Goal: Transaction & Acquisition: Purchase product/service

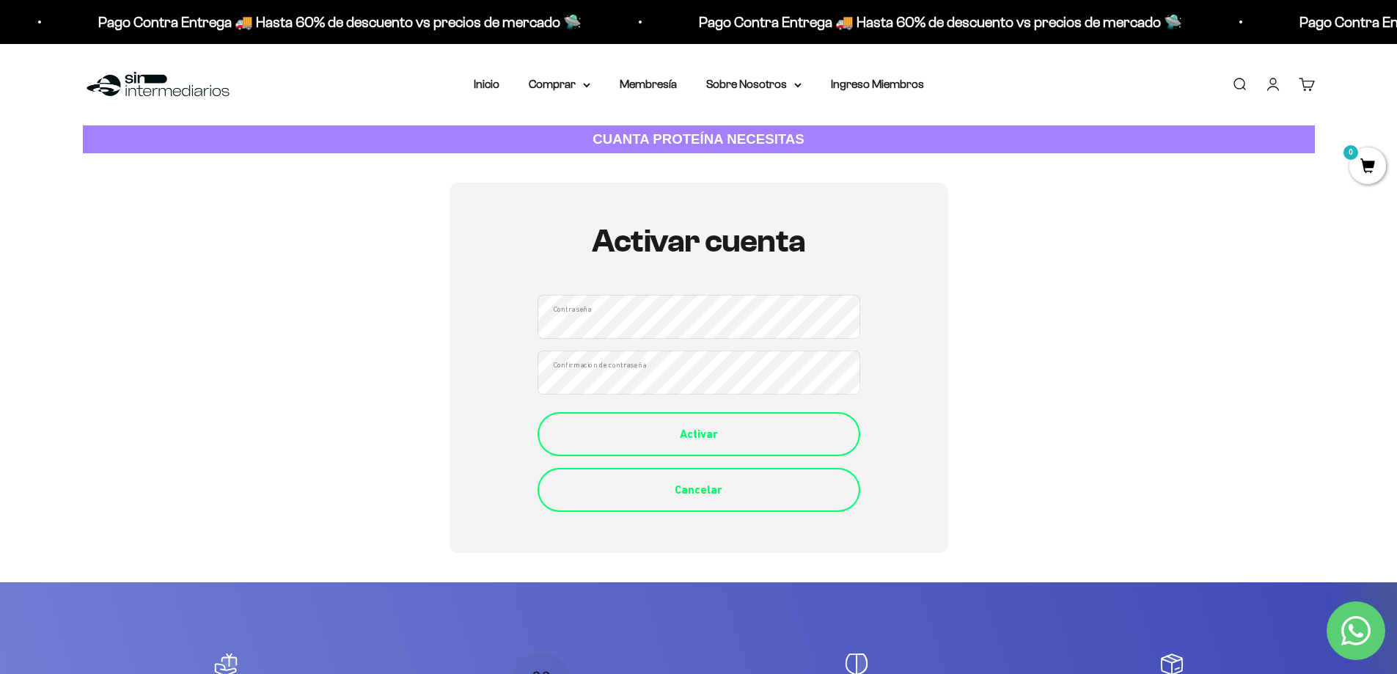
click at [667, 426] on div "Activar" at bounding box center [699, 434] width 264 height 19
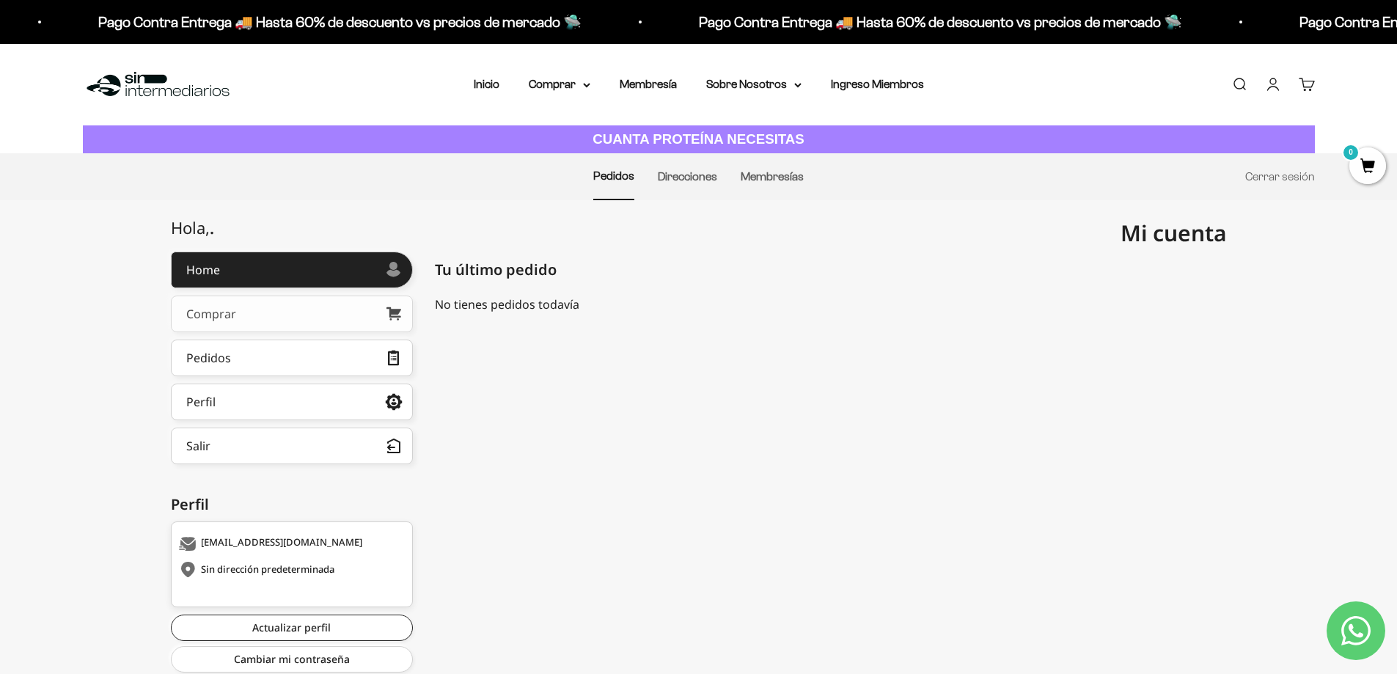
click at [244, 318] on link "Comprar" at bounding box center [292, 314] width 242 height 37
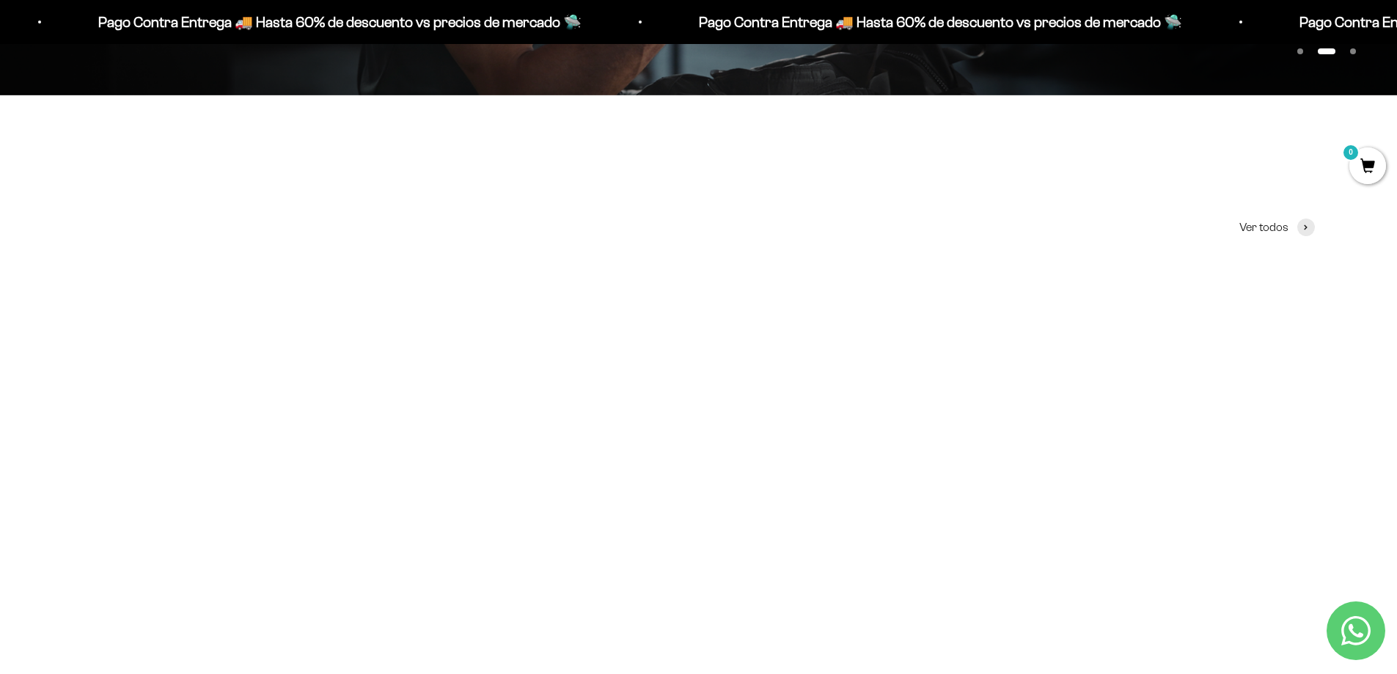
scroll to position [733, 0]
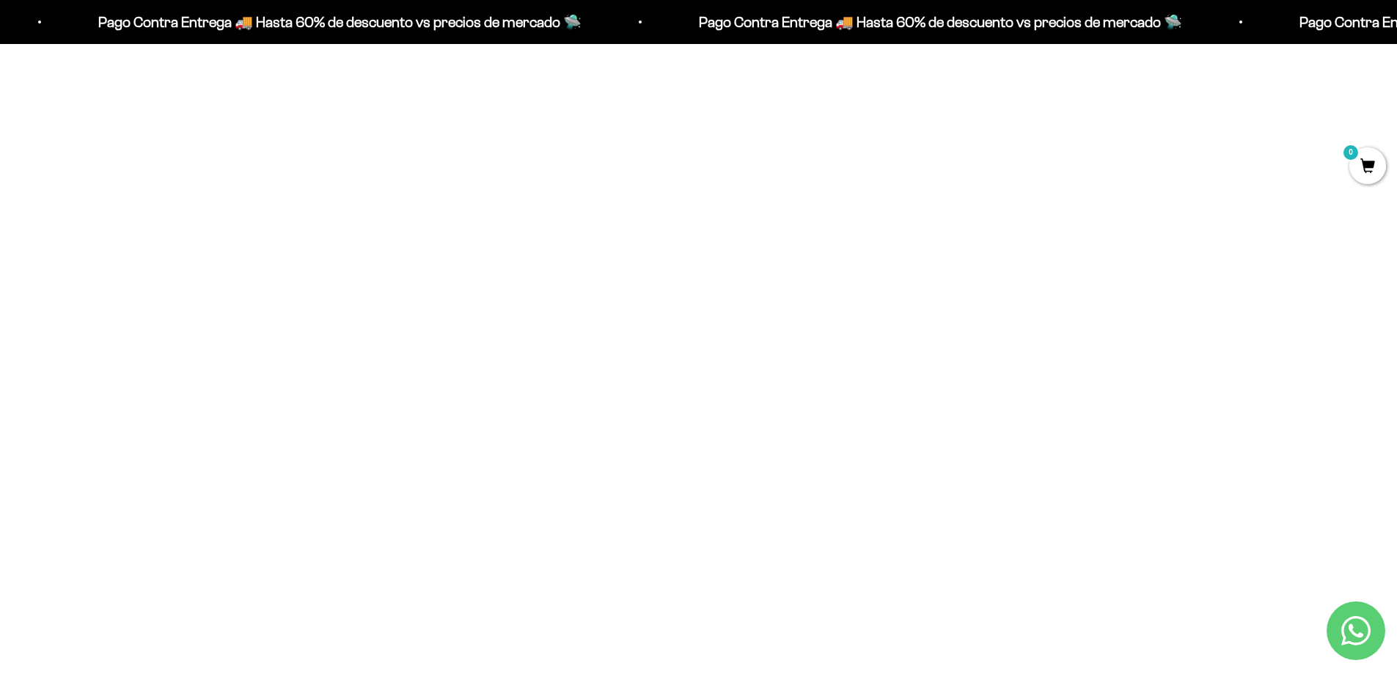
click at [882, 433] on span at bounding box center [882, 433] width 14 height 17
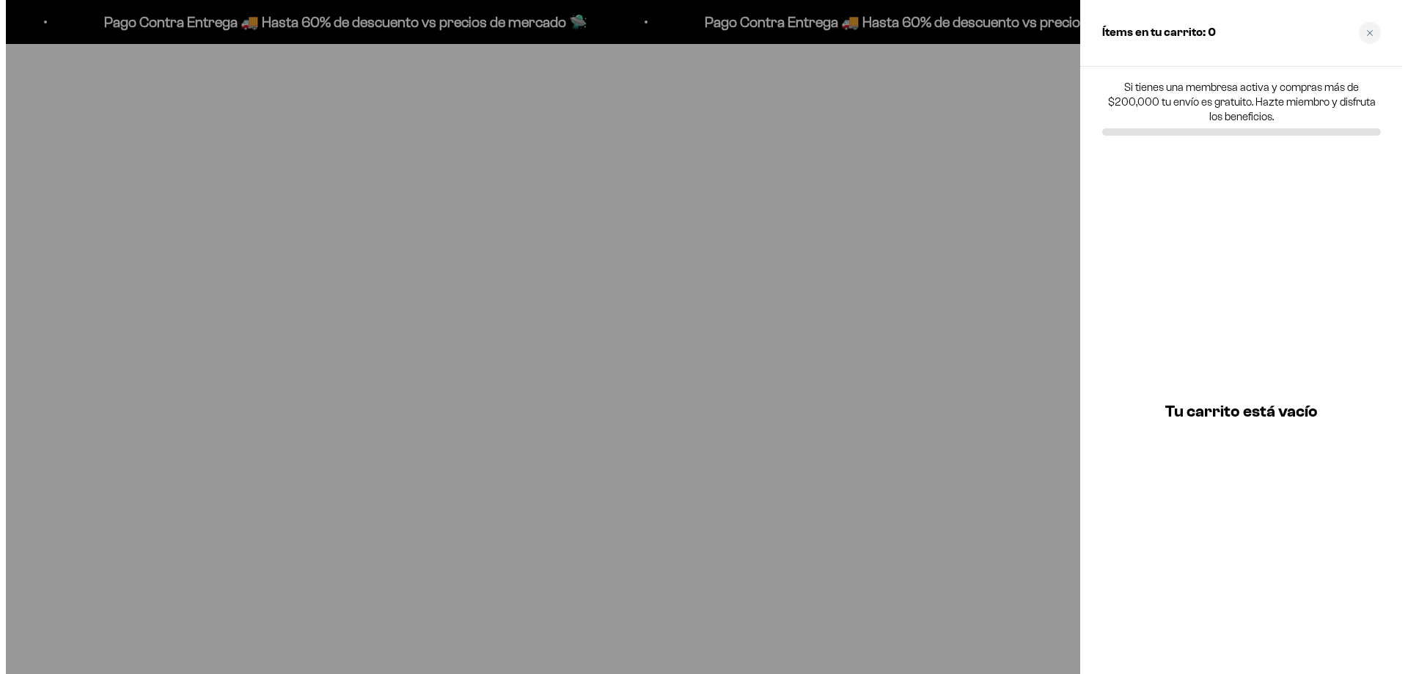
scroll to position [737, 0]
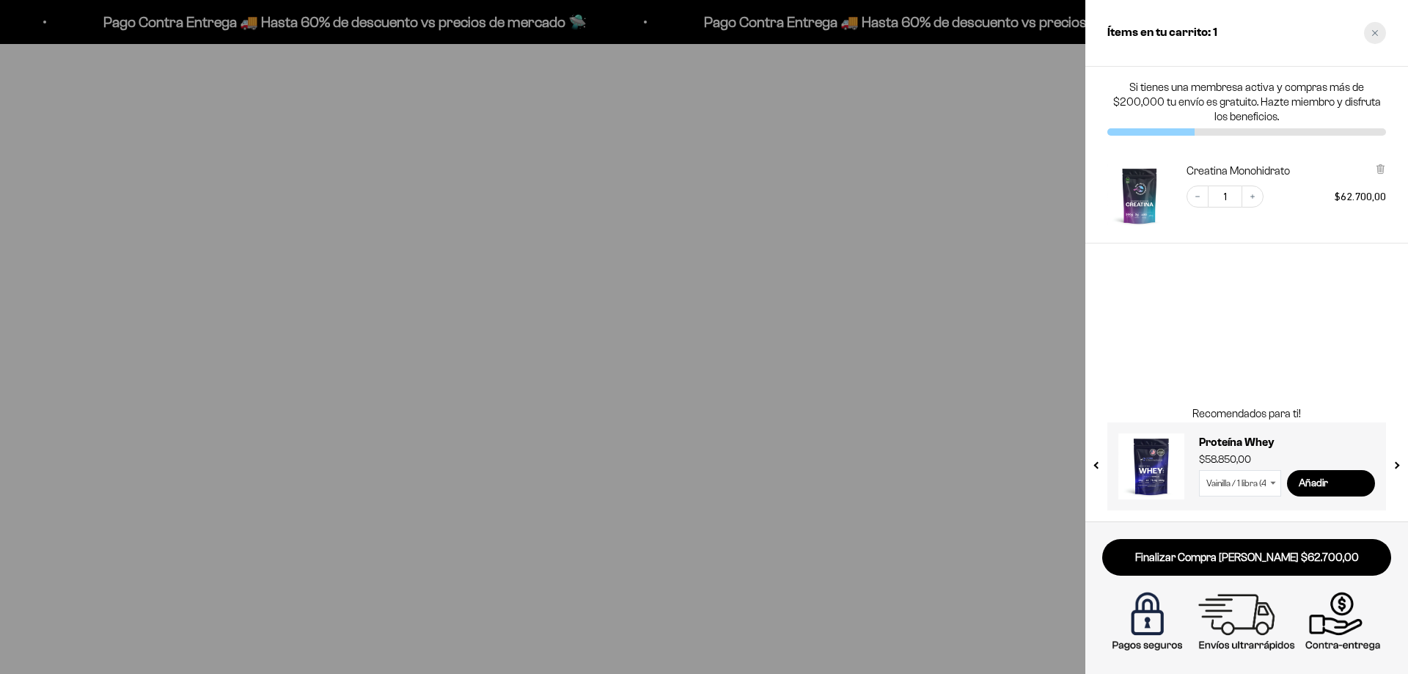
click at [1383, 32] on div "Close cart" at bounding box center [1375, 33] width 22 height 22
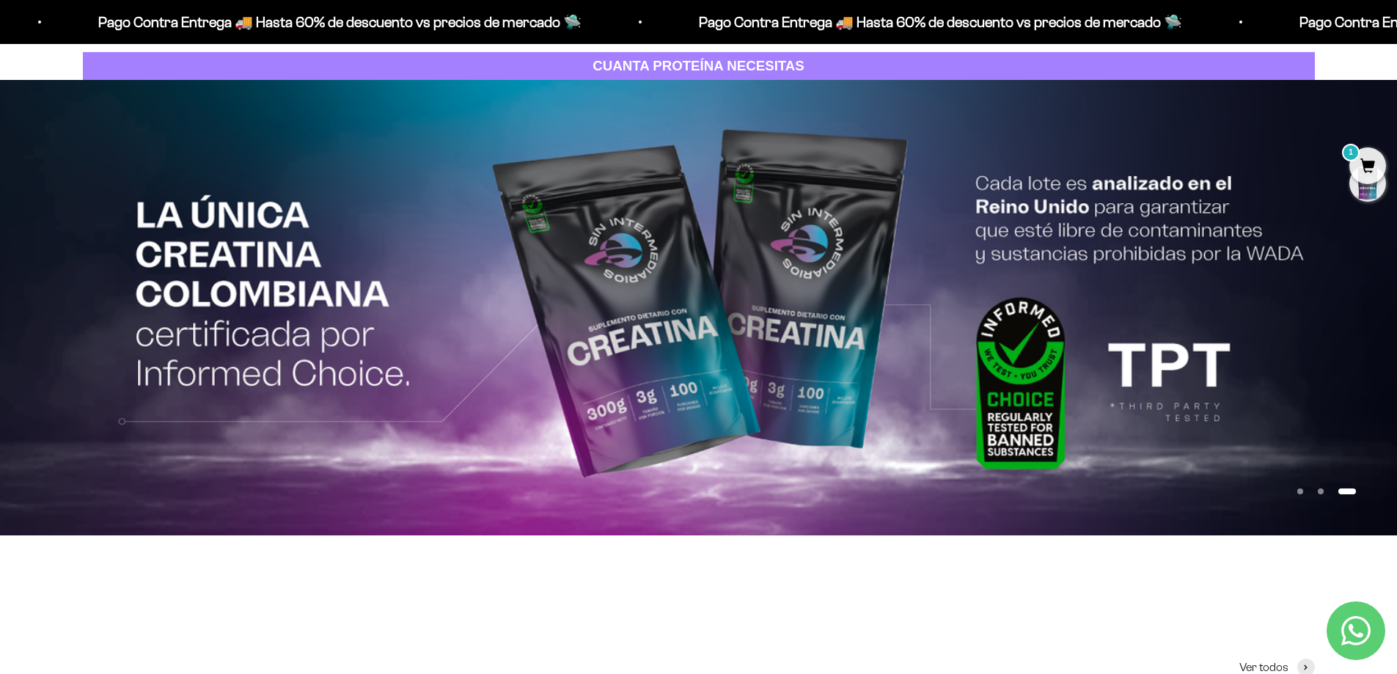
scroll to position [0, 0]
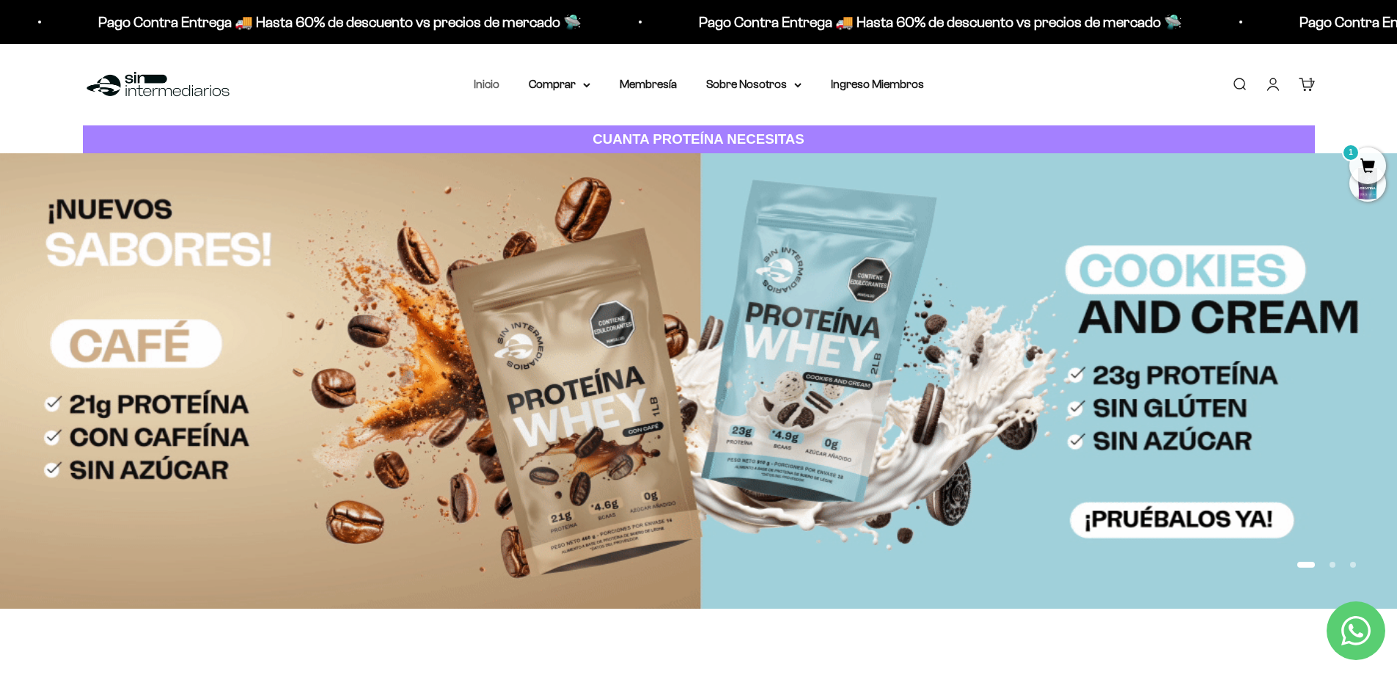
click at [486, 83] on link "Inicio" at bounding box center [487, 84] width 26 height 12
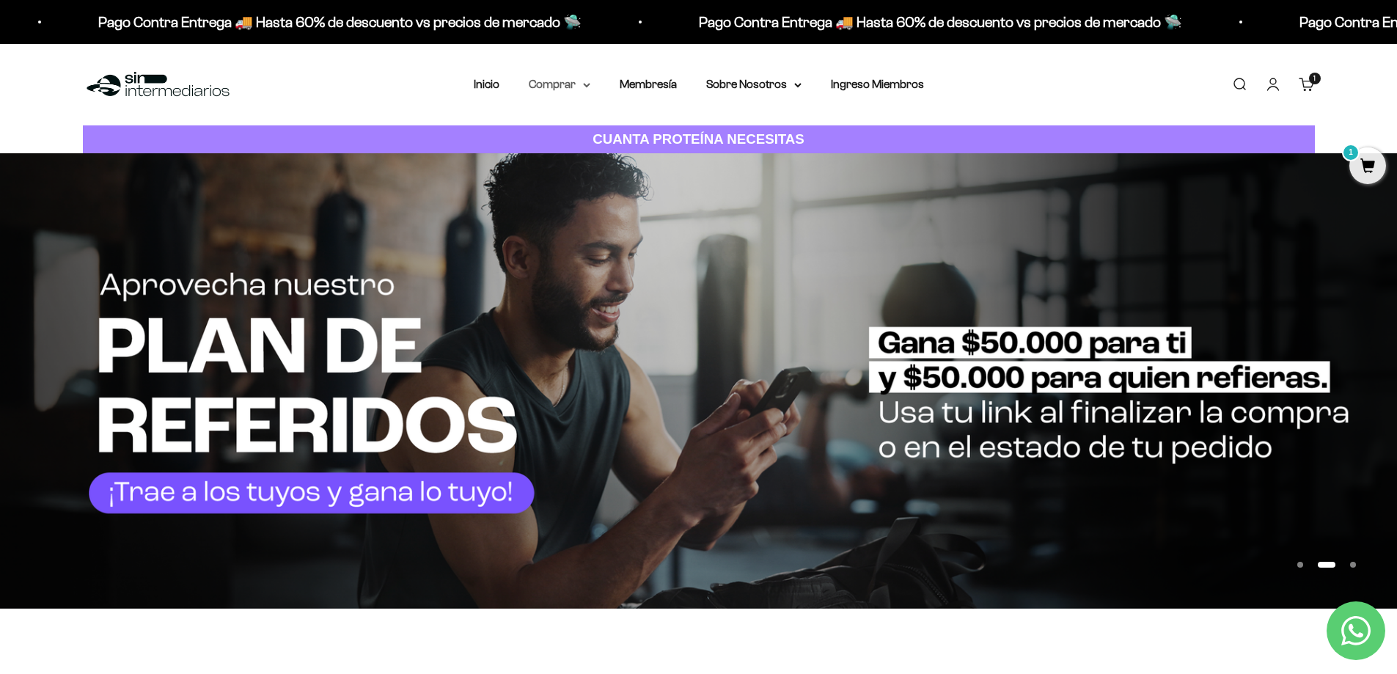
click at [573, 83] on summary "Comprar" at bounding box center [560, 84] width 62 height 19
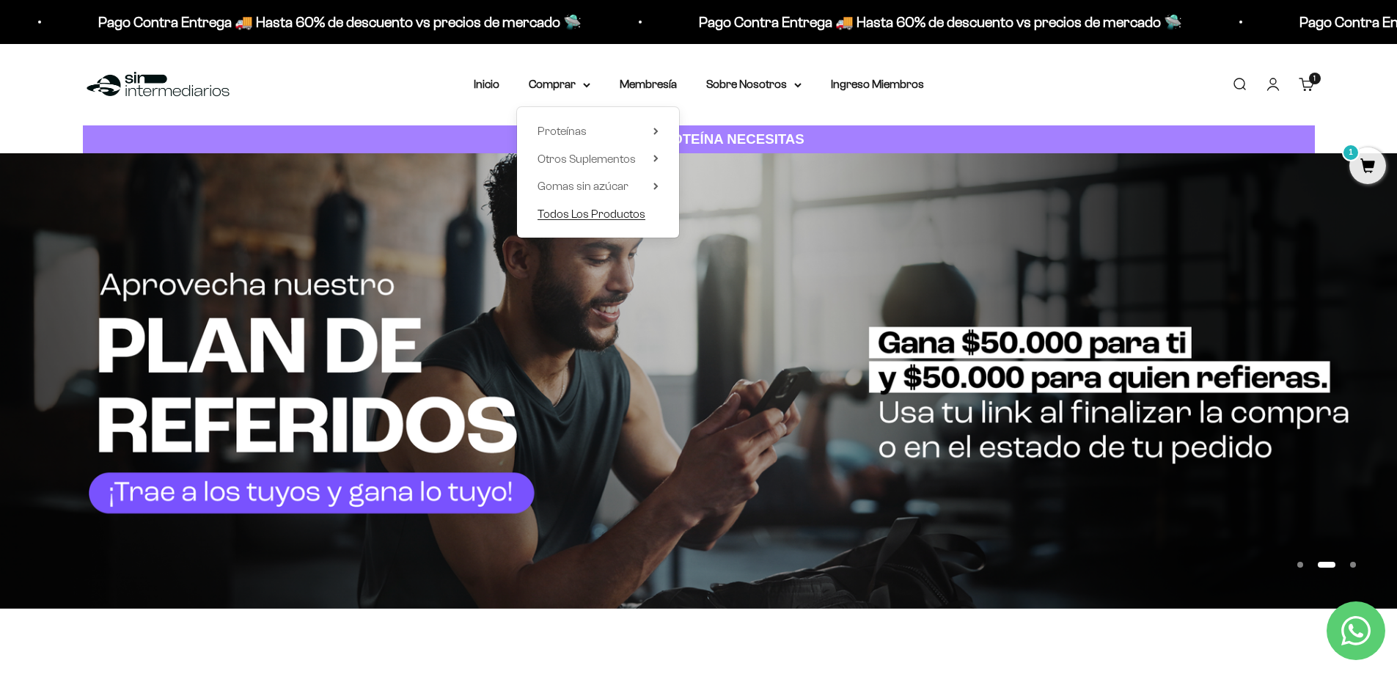
click at [588, 211] on span "Todos Los Productos" at bounding box center [592, 214] width 108 height 12
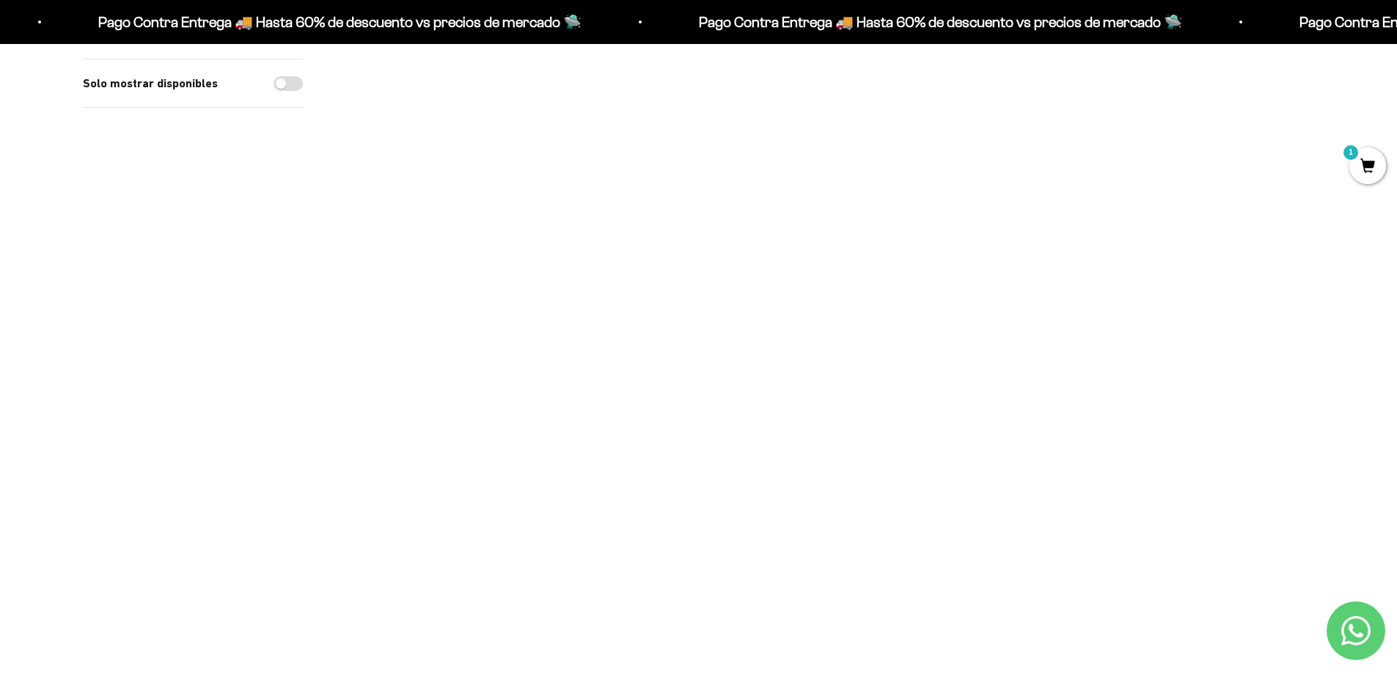
scroll to position [733, 0]
click at [908, 323] on div at bounding box center [901, 322] width 26 height 26
click at [860, 280] on span "Cookies & Cream / 1 libra (460g)" at bounding box center [827, 282] width 130 height 11
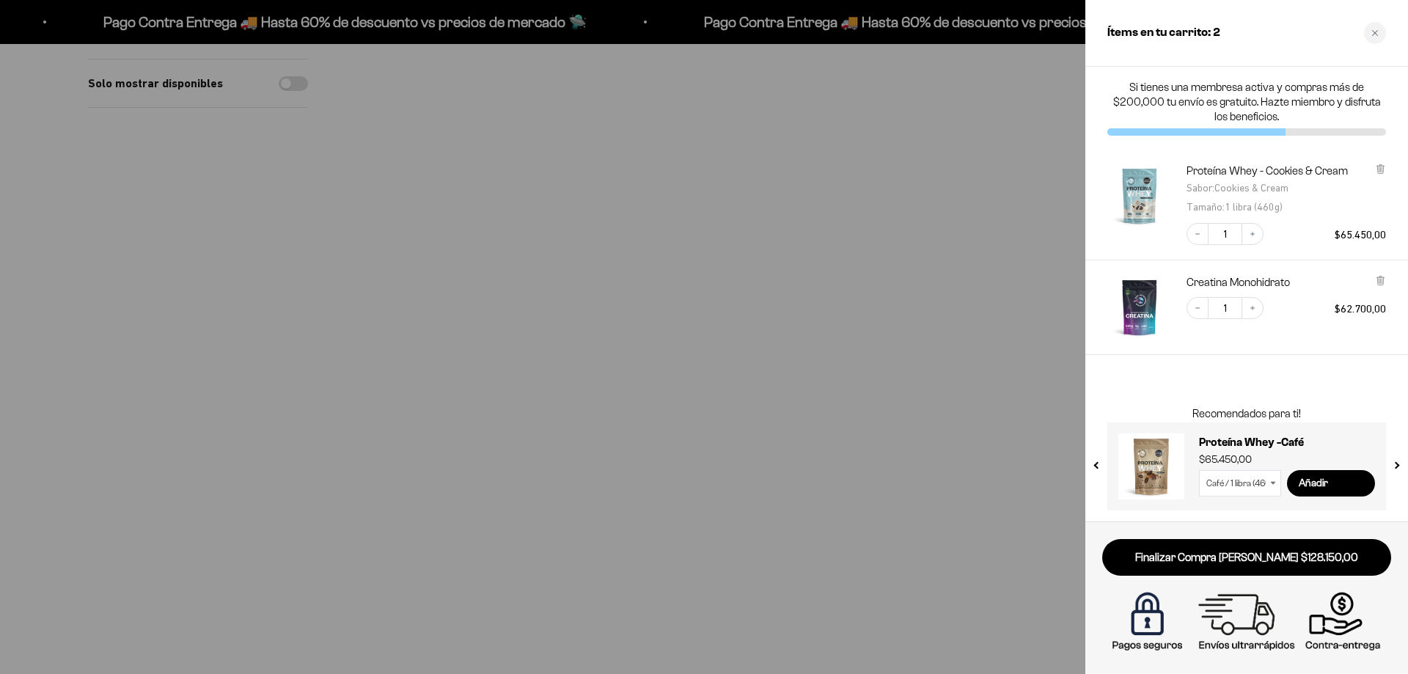
click at [247, 280] on div at bounding box center [704, 337] width 1408 height 674
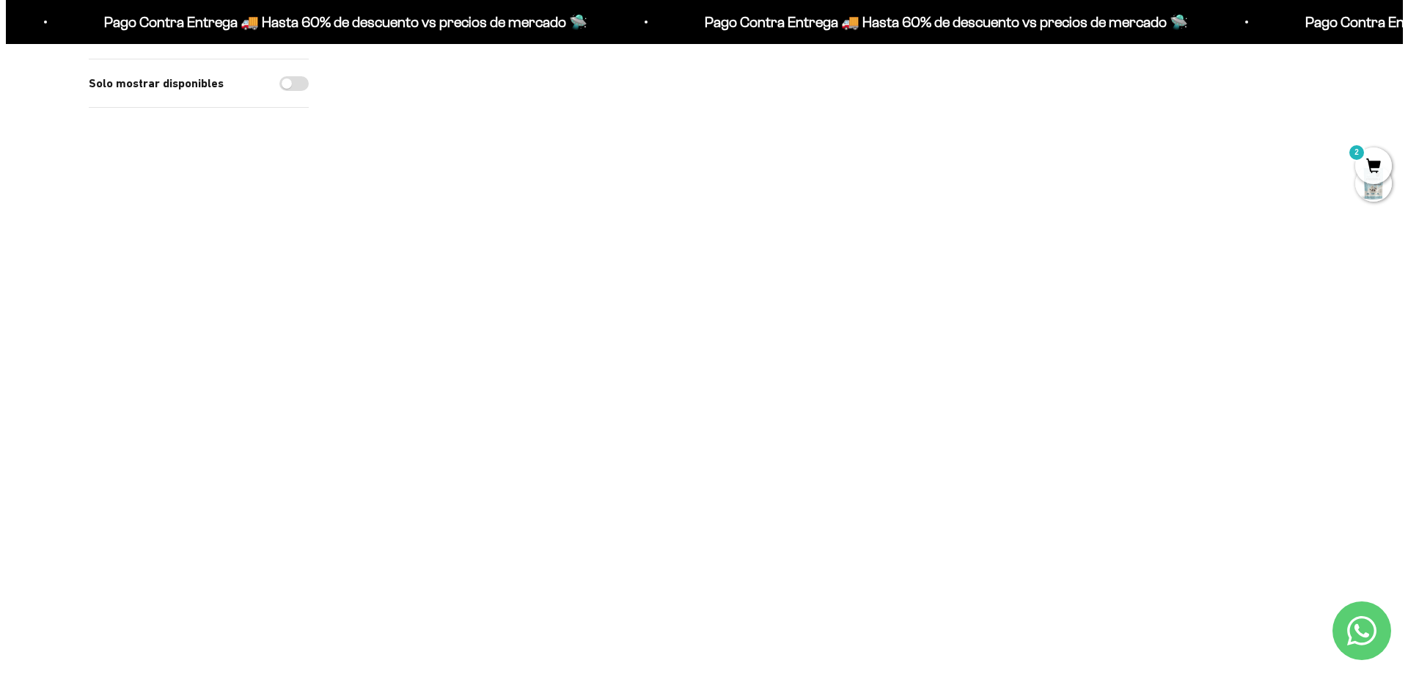
scroll to position [293, 0]
click at [706, 428] on span at bounding box center [702, 431] width 14 height 17
click at [656, 388] on span "Vainilla / 2 libras (910g)" at bounding box center [628, 392] width 89 height 11
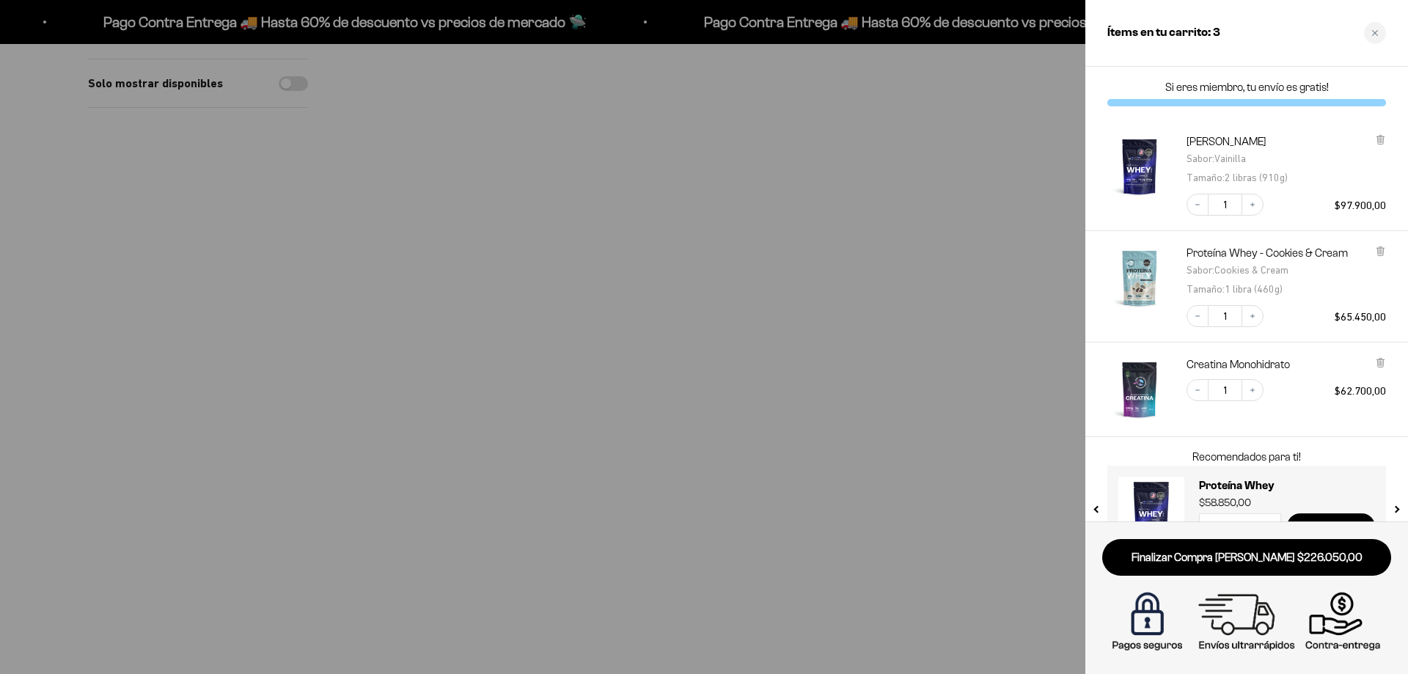
scroll to position [43, 0]
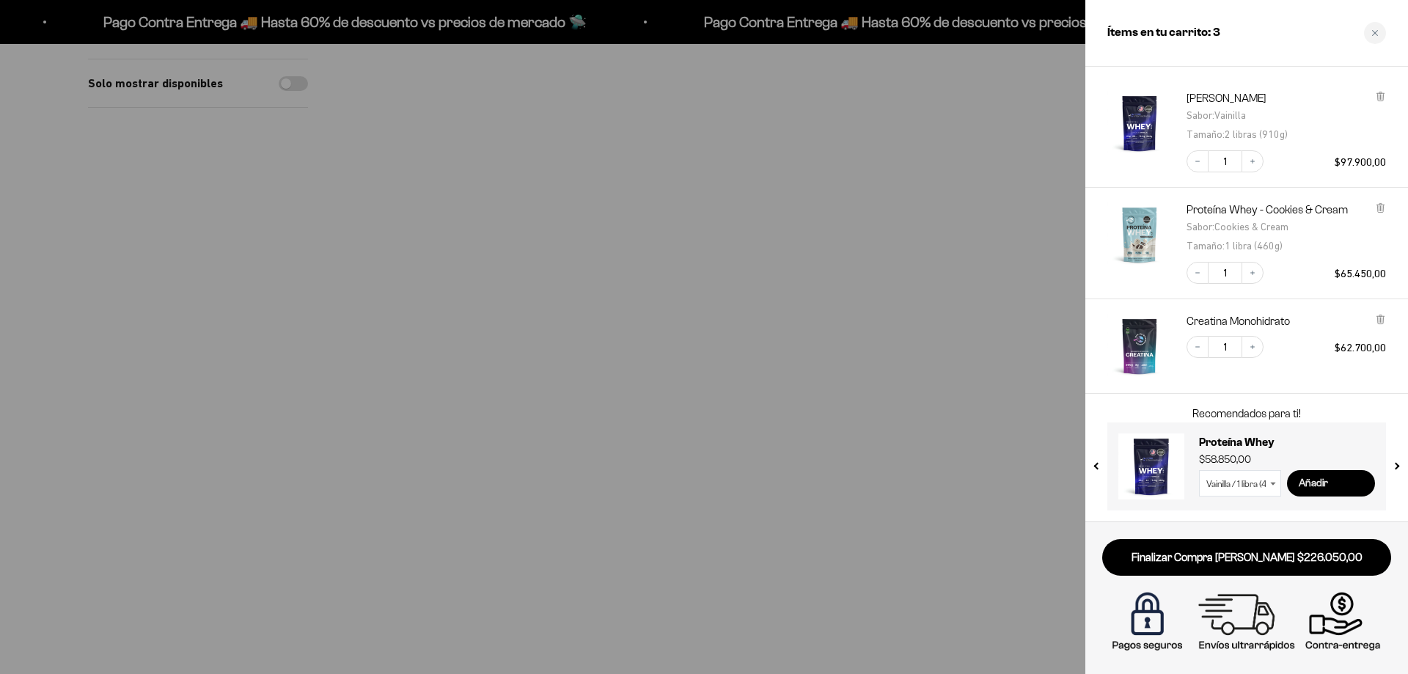
click at [1317, 479] on input "Añadir" at bounding box center [1331, 483] width 88 height 26
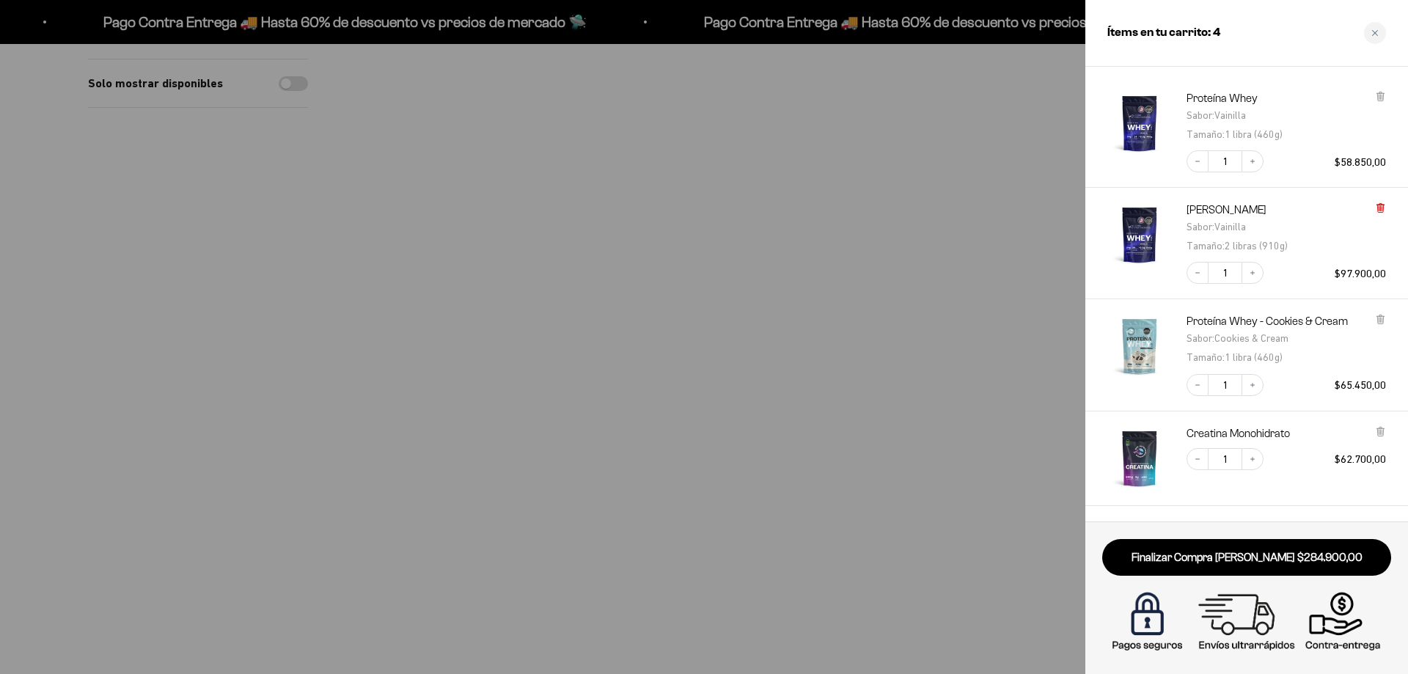
click at [1384, 208] on icon at bounding box center [1380, 207] width 11 height 11
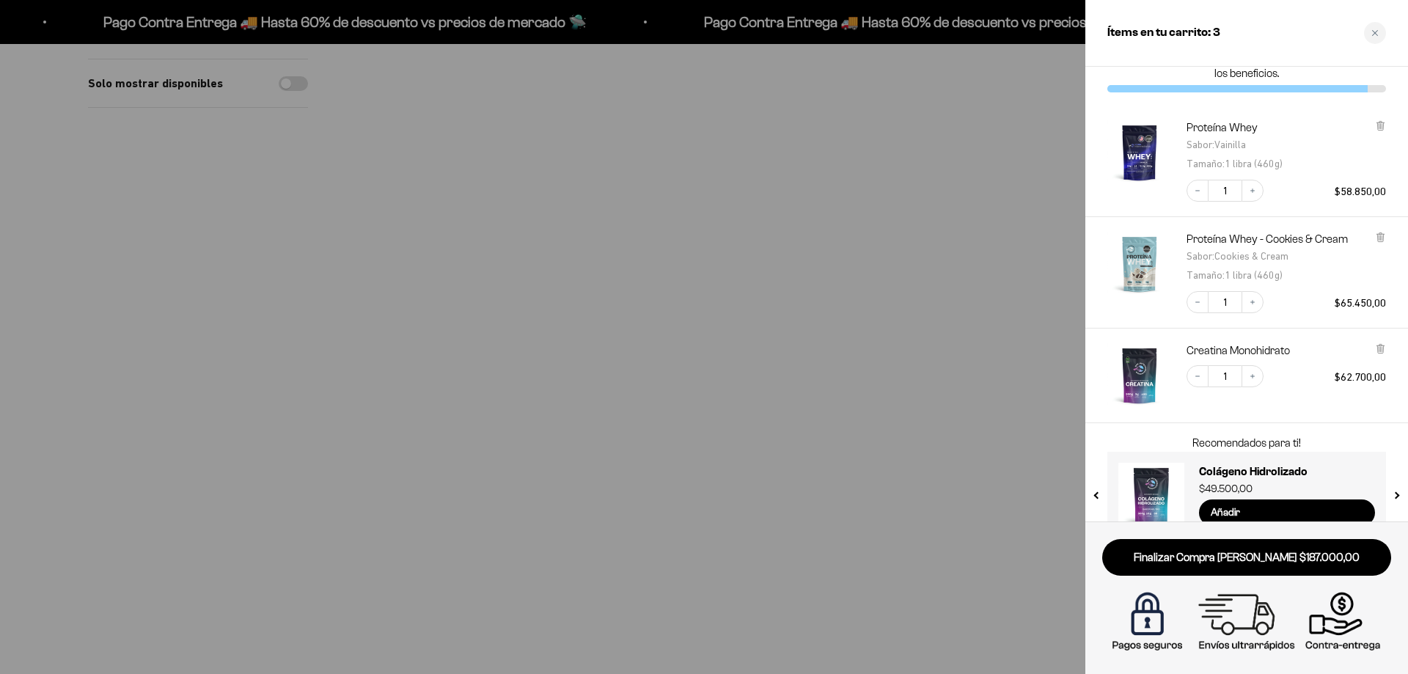
scroll to position [73, 0]
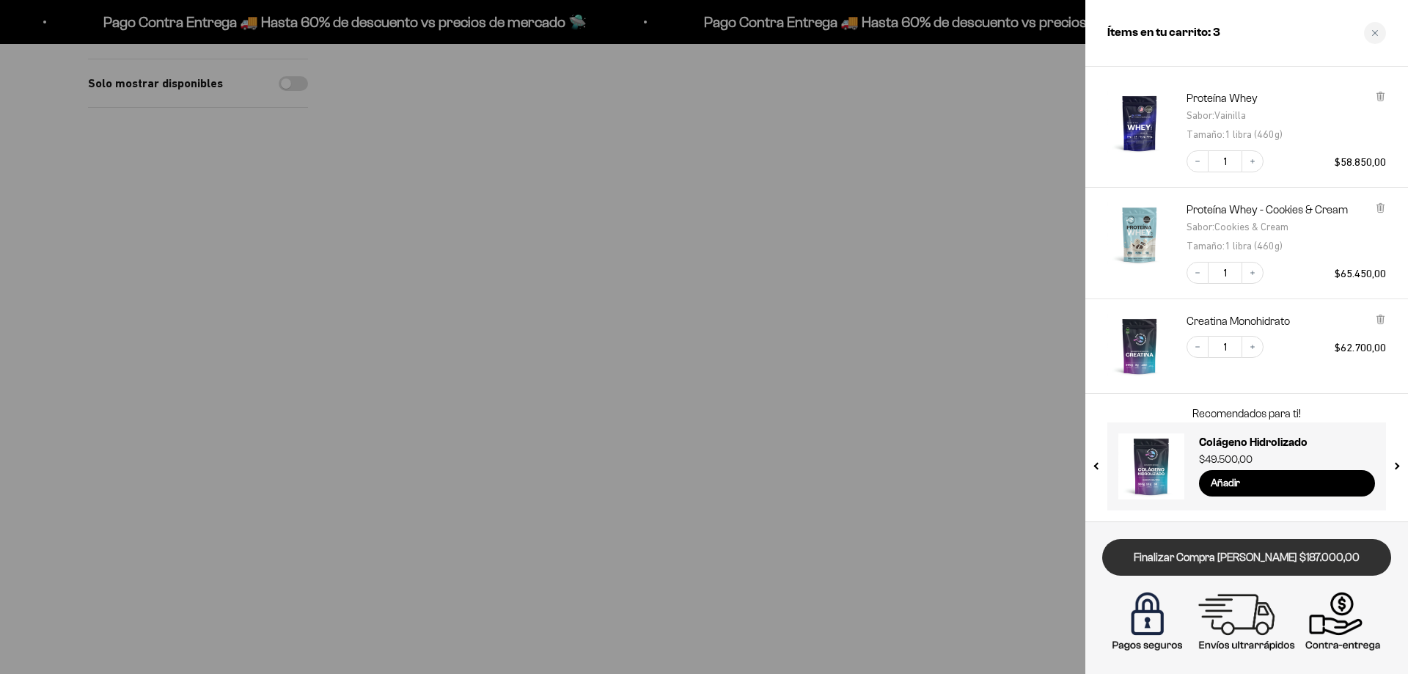
click at [1192, 558] on link "Finalizar Compra [PERSON_NAME] $187.000,00" at bounding box center [1246, 557] width 289 height 37
